Goal: Communication & Community: Share content

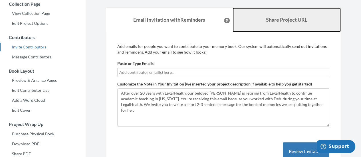
click at [267, 27] on link "Share Project URL" at bounding box center [286, 20] width 108 height 25
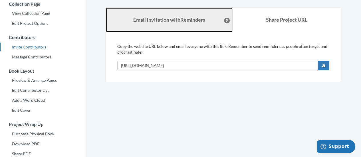
click at [135, 19] on strong "Email Invitation with Reminders" at bounding box center [169, 20] width 72 height 6
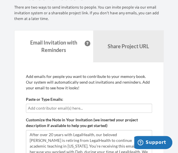
click at [79, 107] on input "text" at bounding box center [89, 108] width 122 height 6
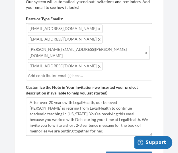
scroll to position [173, 0]
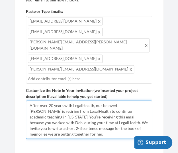
drag, startPoint x: 99, startPoint y: 88, endPoint x: 88, endPoint y: 89, distance: 10.6
click at [88, 100] on textarea "Hi everyone! After over 20 years with LegalHealth, our beloved [PERSON_NAME] is…" at bounding box center [89, 119] width 126 height 38
click at [85, 100] on textarea "Hi everyone! After over 20 years with LegalHealth, our beloved [PERSON_NAME] is…" at bounding box center [89, 119] width 126 height 38
drag, startPoint x: 50, startPoint y: 94, endPoint x: 138, endPoint y: 83, distance: 88.8
click at [138, 100] on textarea "Hi everyone! After over 20 years with LegalHealth, our beloved [PERSON_NAME] is…" at bounding box center [89, 119] width 126 height 38
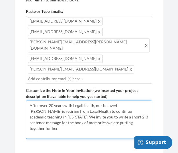
type textarea "After over 20 years with LegalHealth, our beloved [PERSON_NAME] is retiring fro…"
click at [116, 103] on textarea "Hi everyone! After over 20 years with LegalHealth, our beloved [PERSON_NAME] is…" at bounding box center [89, 119] width 126 height 38
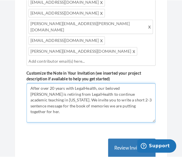
scroll to position [198, 0]
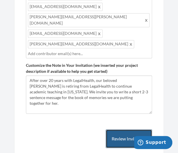
click at [130, 129] on button "Review Invitation" at bounding box center [129, 138] width 46 height 19
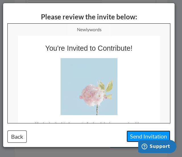
click at [137, 140] on button "Send Invitation" at bounding box center [149, 137] width 44 height 12
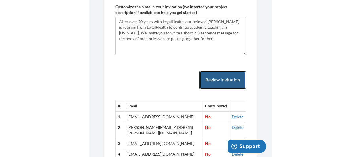
scroll to position [168, 0]
